Goal: Information Seeking & Learning: Check status

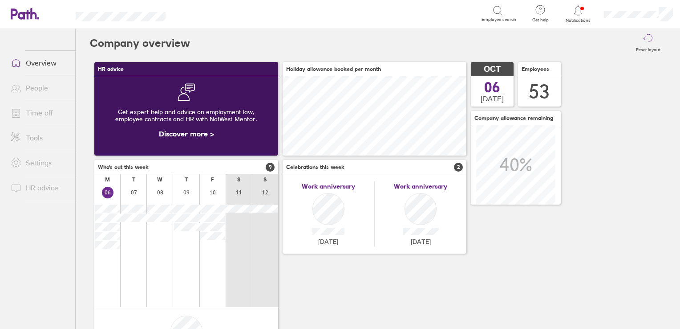
scroll to position [79, 184]
click at [42, 111] on link "Time off" at bounding box center [40, 113] width 72 height 18
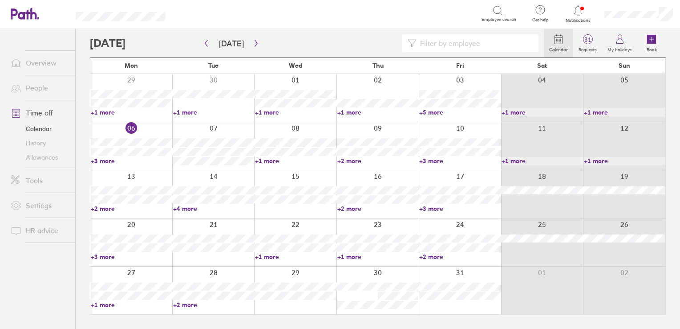
click at [446, 41] on input at bounding box center [475, 43] width 117 height 17
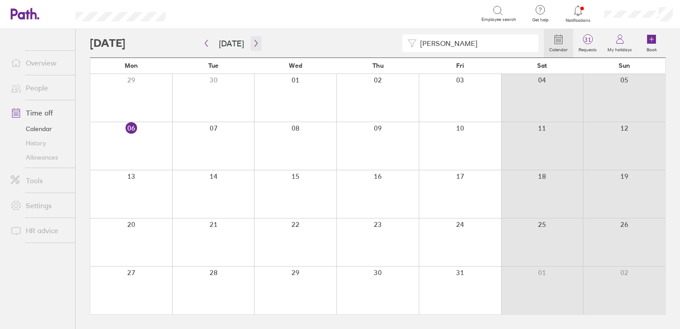
type input "[PERSON_NAME]"
click at [253, 43] on icon "button" at bounding box center [256, 43] width 7 height 7
click at [253, 44] on icon "button" at bounding box center [256, 43] width 7 height 7
click at [208, 44] on icon "button" at bounding box center [206, 43] width 7 height 7
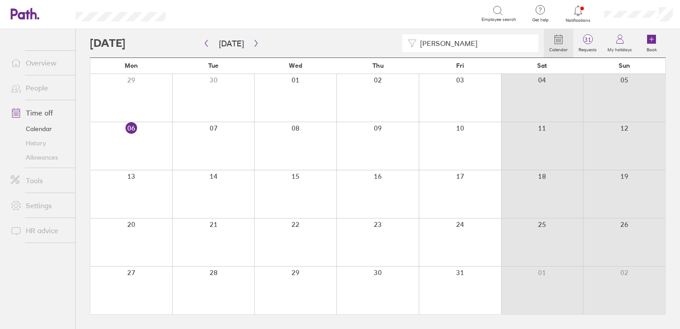
click at [32, 86] on link "People" at bounding box center [40, 88] width 72 height 18
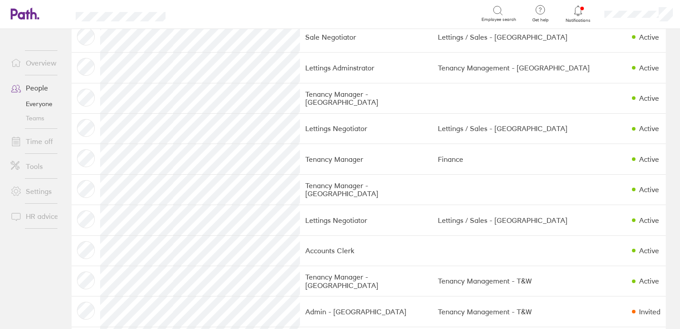
scroll to position [1113, 0]
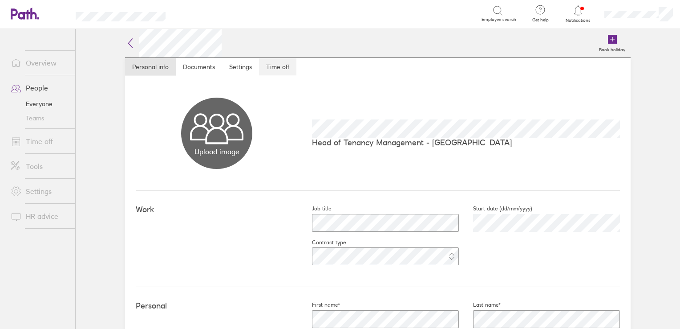
click at [272, 70] on link "Time off" at bounding box center [277, 67] width 37 height 18
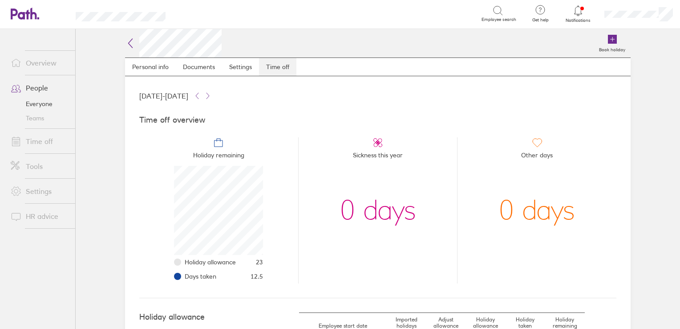
scroll to position [89, 89]
click at [146, 66] on link "Personal info" at bounding box center [150, 67] width 51 height 18
